Goal: Task Accomplishment & Management: Manage account settings

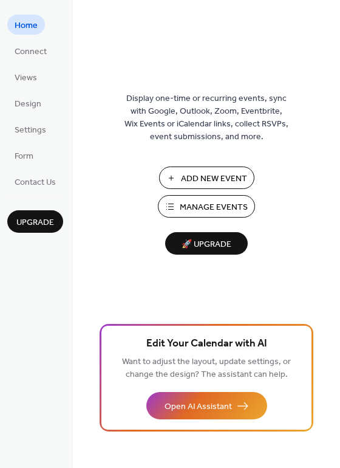
click at [179, 204] on button "Manage Events" at bounding box center [206, 206] width 97 height 22
click at [34, 127] on span "Settings" at bounding box center [31, 130] width 32 height 13
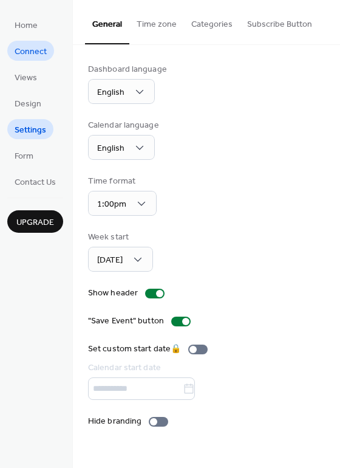
click at [25, 52] on span "Connect" at bounding box center [31, 52] width 32 height 13
